Goal: Transaction & Acquisition: Purchase product/service

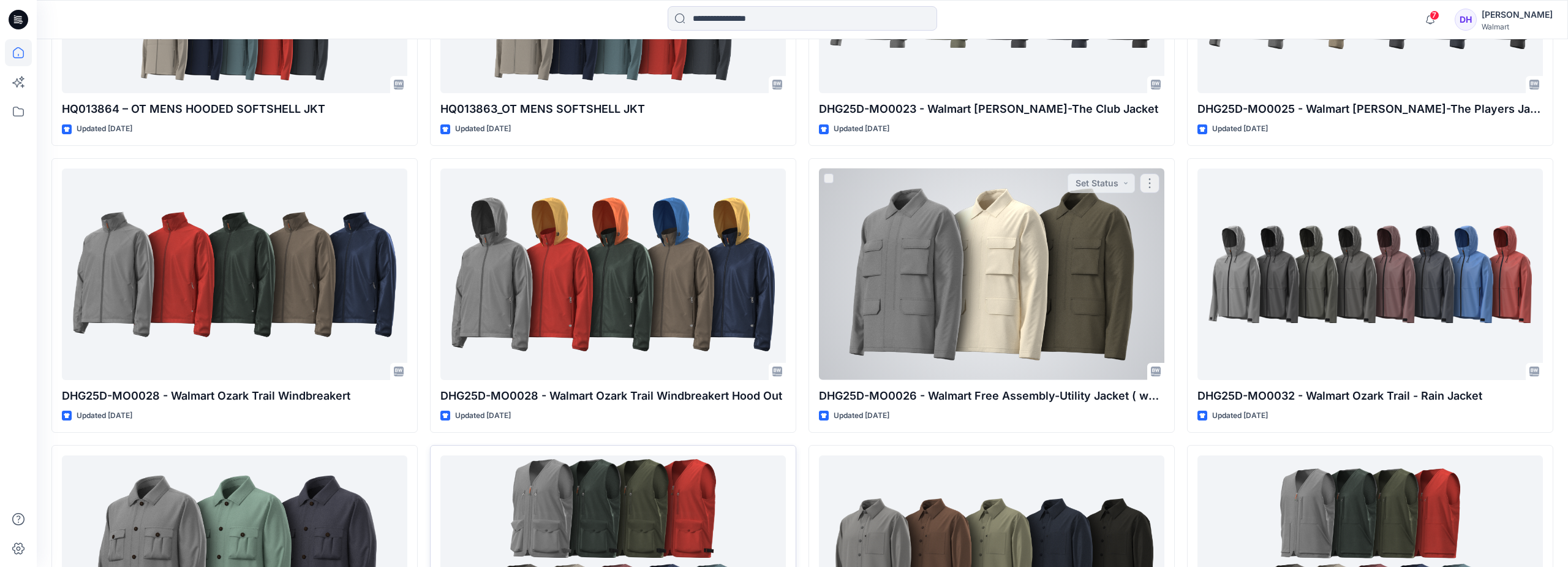
scroll to position [613, 0]
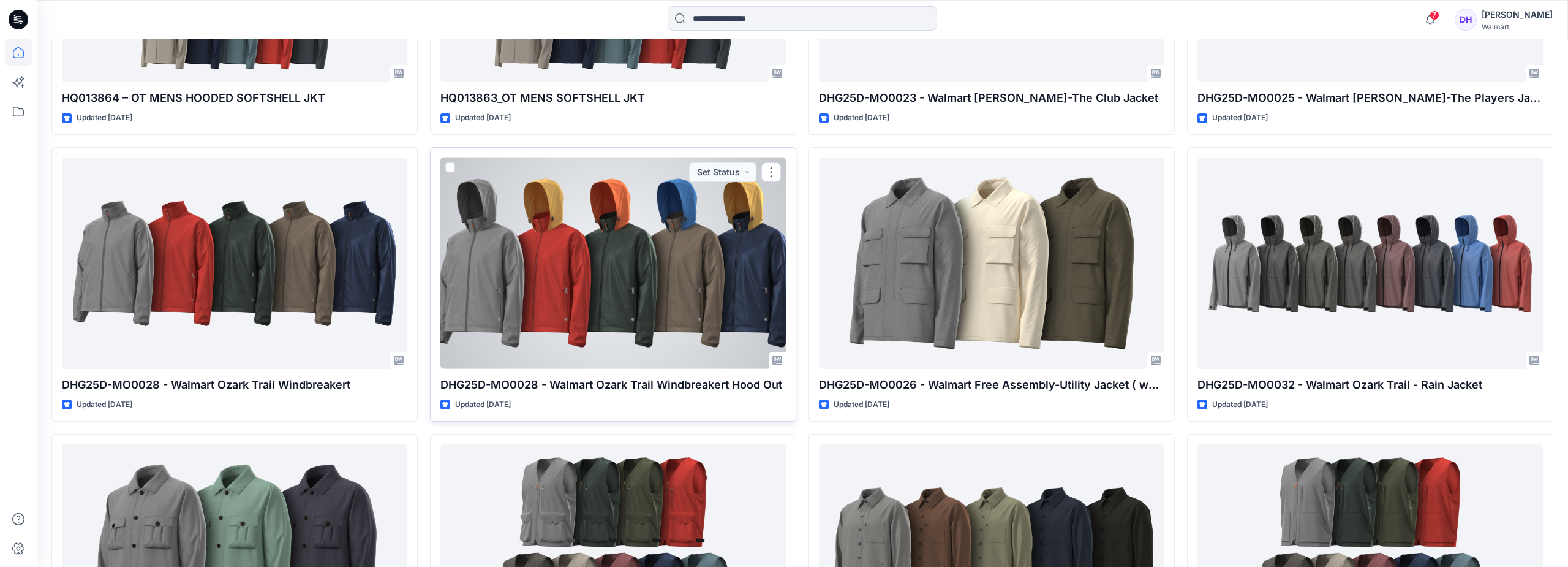
click at [640, 298] on div at bounding box center [613, 262] width 346 height 211
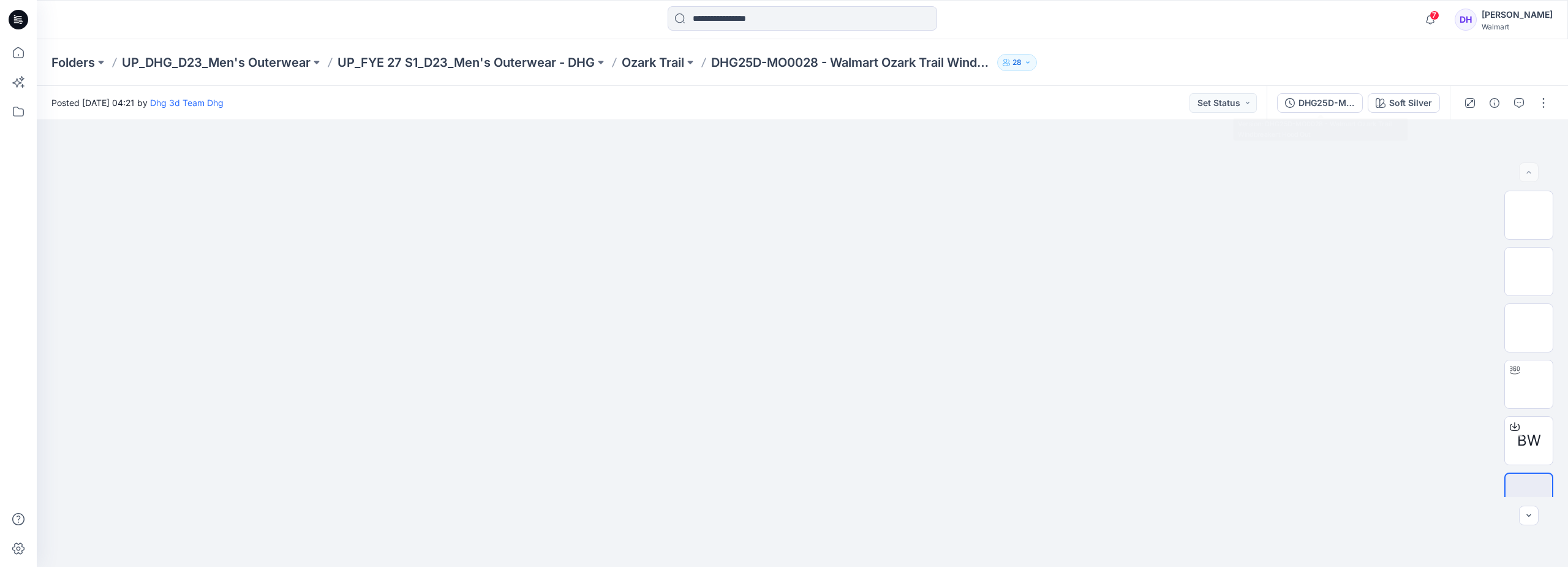
click at [1396, 99] on div "Soft Silver" at bounding box center [1410, 103] width 43 height 14
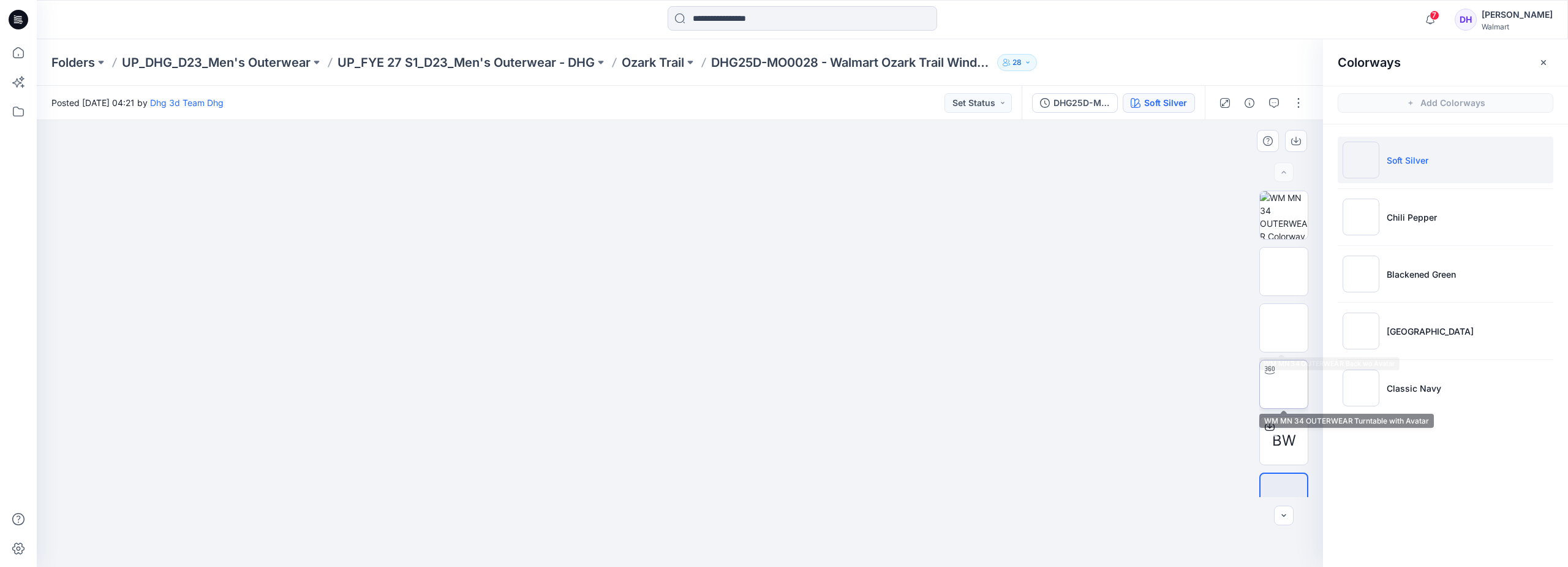
click at [1267, 364] on div at bounding box center [1269, 370] width 19 height 19
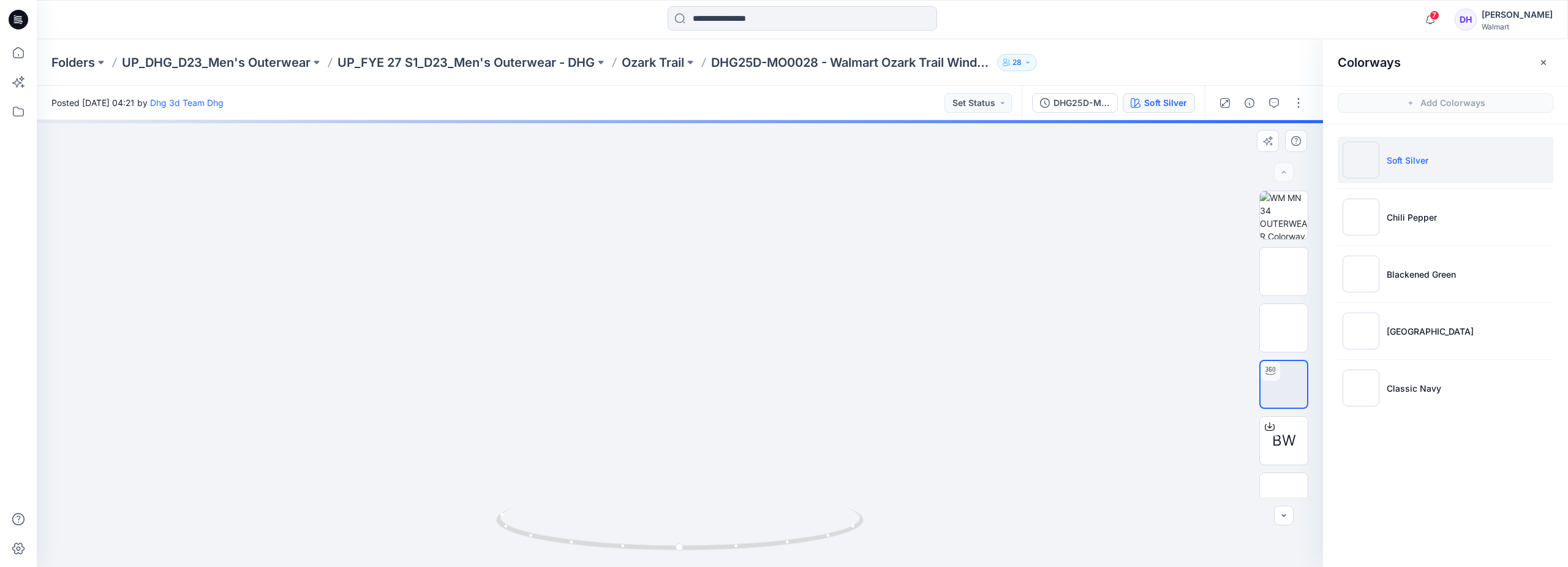
click at [877, 302] on div at bounding box center [679, 343] width 1286 height 447
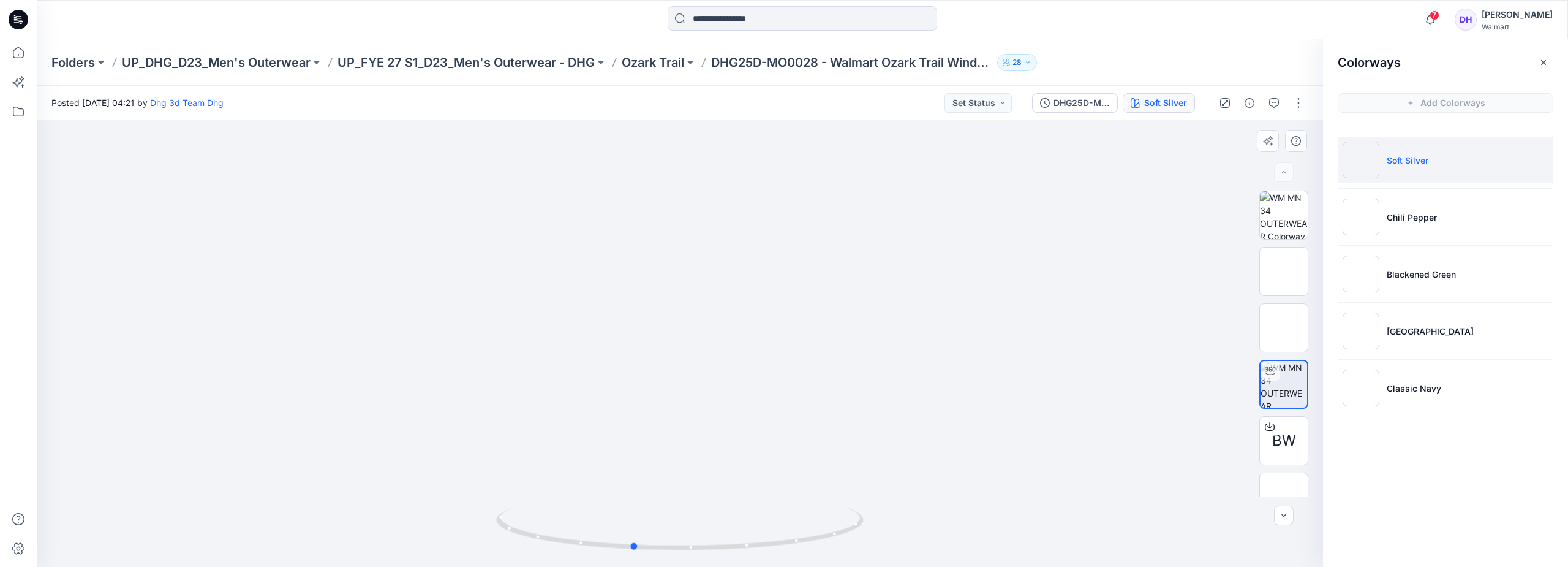
drag, startPoint x: 582, startPoint y: 373, endPoint x: 975, endPoint y: 374, distance: 393.0
click at [904, 395] on div at bounding box center [679, 343] width 1286 height 447
click at [1399, 229] on li "Chili Pepper" at bounding box center [1445, 217] width 215 height 47
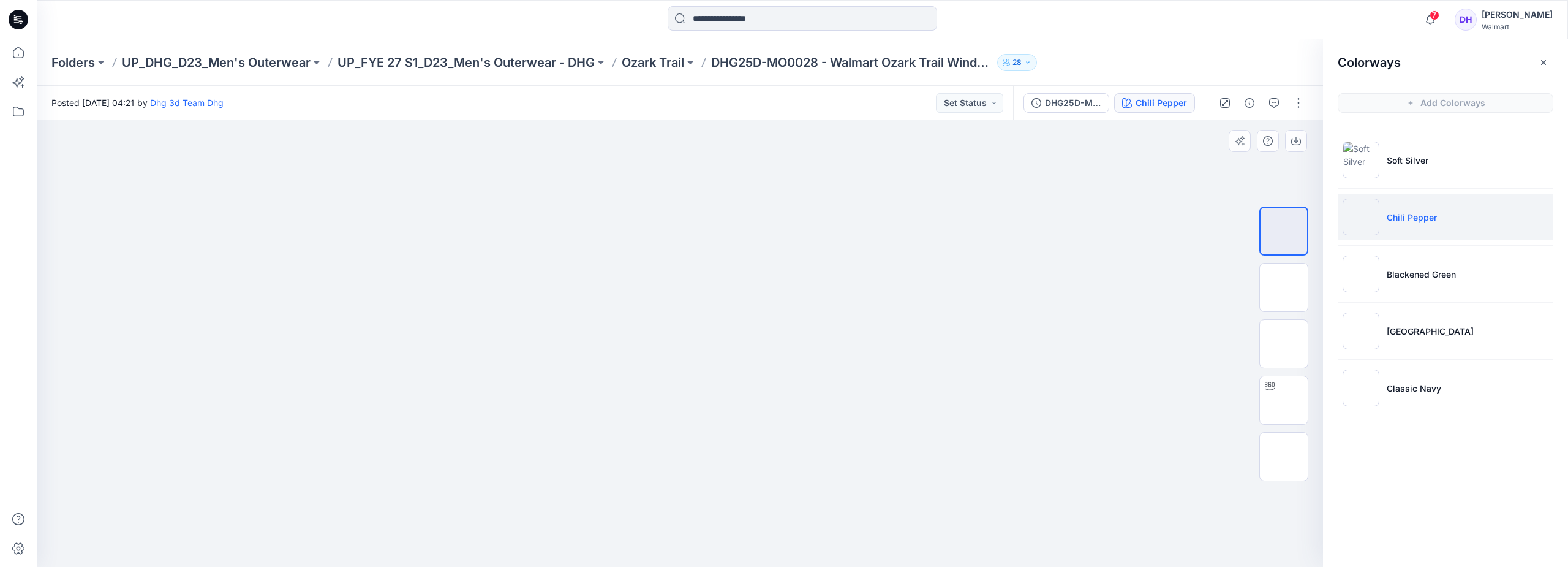
click at [917, 415] on div at bounding box center [679, 343] width 1286 height 447
